Goal: Transaction & Acquisition: Purchase product/service

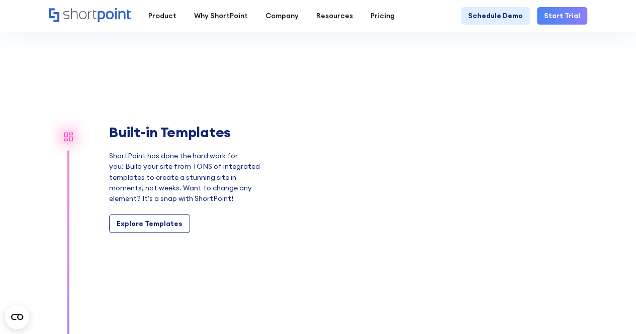
scroll to position [804, 0]
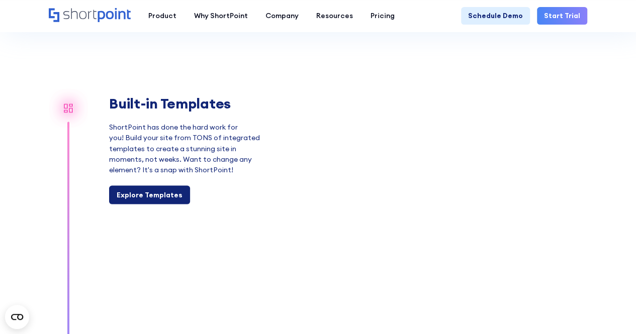
click at [168, 191] on div "Explore Templates" at bounding box center [150, 194] width 66 height 11
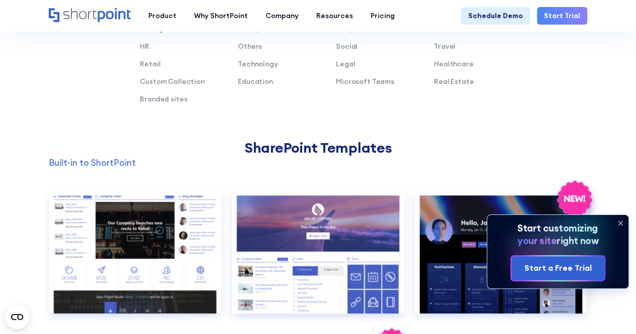
scroll to position [804, 0]
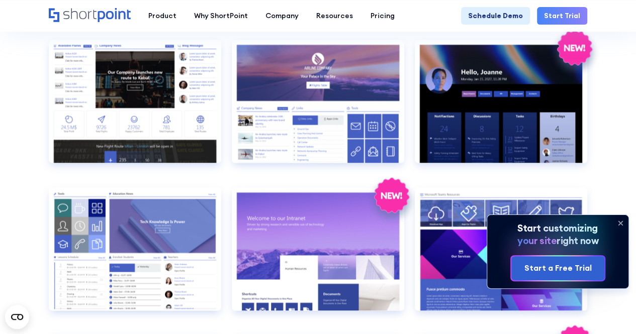
click at [620, 225] on icon at bounding box center [620, 223] width 16 height 16
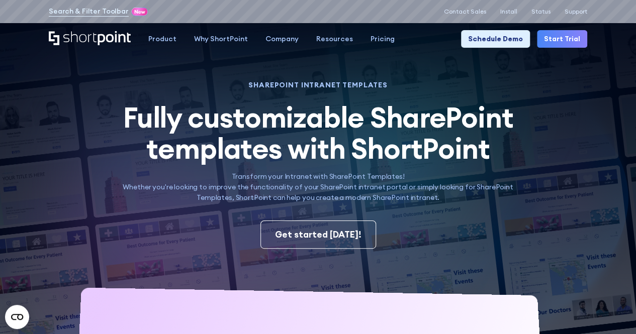
scroll to position [0, 0]
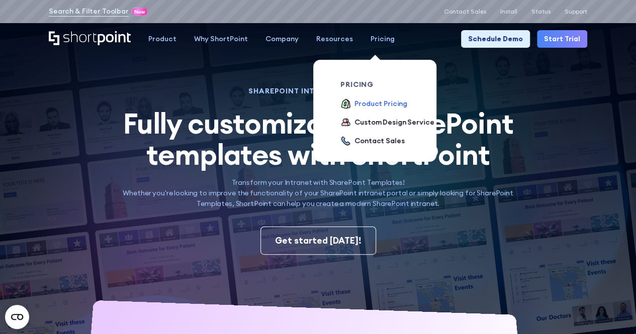
click at [382, 104] on div "Product Pricing" at bounding box center [380, 104] width 53 height 11
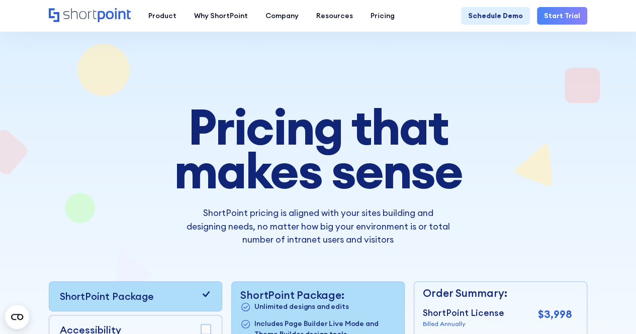
scroll to position [251, 0]
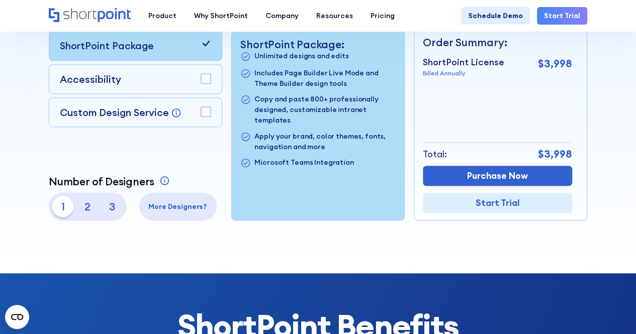
click at [115, 111] on p "Custom Design Service" at bounding box center [114, 112] width 109 height 13
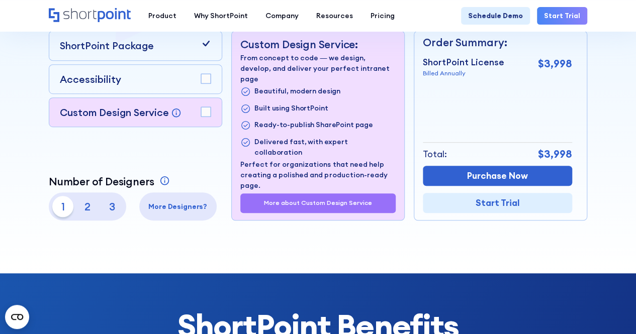
click at [208, 112] on rect at bounding box center [206, 112] width 10 height 10
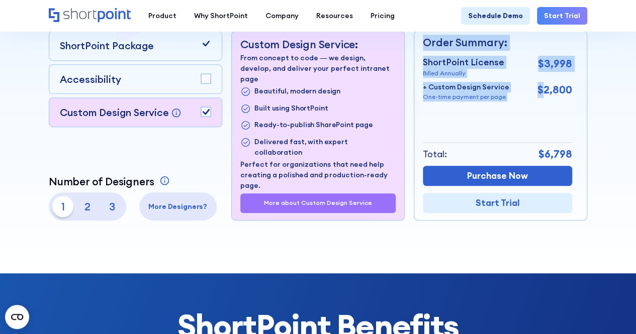
drag, startPoint x: 542, startPoint y: 90, endPoint x: 581, endPoint y: 91, distance: 39.2
click at [581, 91] on div "Order Summary: ShortPoint License Billed Annually $3,998 + Custom Design Servic…" at bounding box center [500, 126] width 173 height 190
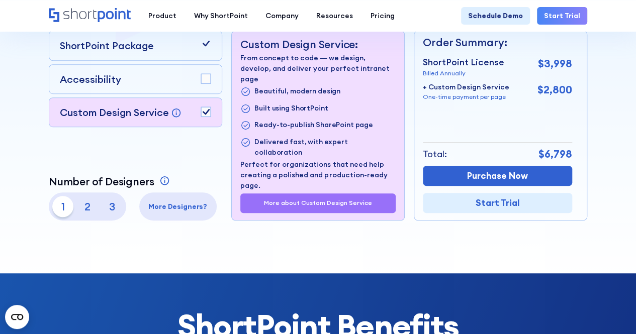
click at [563, 97] on p "$2,800" at bounding box center [554, 90] width 35 height 16
drag, startPoint x: 89, startPoint y: 212, endPoint x: 94, endPoint y: 209, distance: 5.7
click at [89, 212] on p "2" at bounding box center [87, 206] width 21 height 21
click at [113, 203] on p "3" at bounding box center [112, 206] width 21 height 21
click at [70, 209] on p "1" at bounding box center [62, 206] width 21 height 21
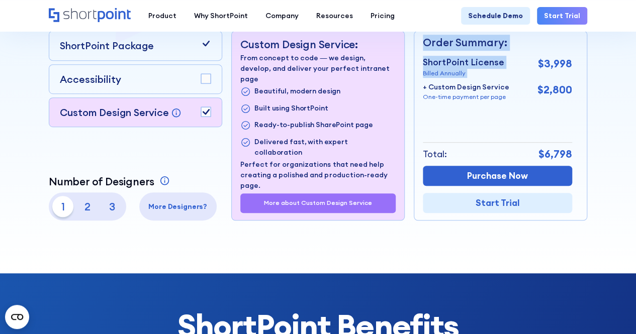
drag, startPoint x: 539, startPoint y: 62, endPoint x: 573, endPoint y: 64, distance: 33.2
click at [573, 64] on div "Order Summary: ShortPoint License Billed Annually $3,998 + Custom Design Servic…" at bounding box center [500, 126] width 173 height 190
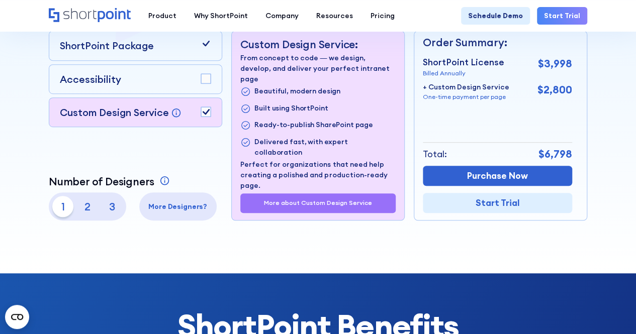
click at [574, 79] on div "Order Summary: ShortPoint License Billed Annually $3,998 + Custom Design Servic…" at bounding box center [500, 126] width 173 height 190
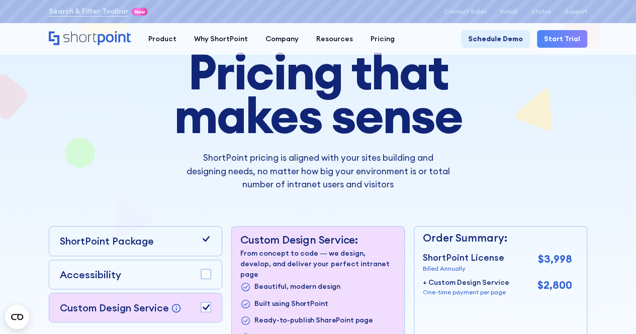
scroll to position [0, 0]
